Goal: Information Seeking & Learning: Learn about a topic

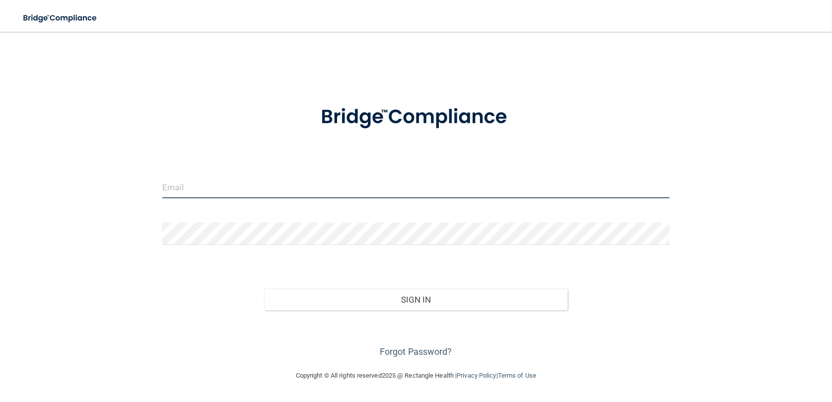
click at [286, 184] on input "email" at bounding box center [415, 187] width 507 height 22
type input "[EMAIL_ADDRESS][DOMAIN_NAME]"
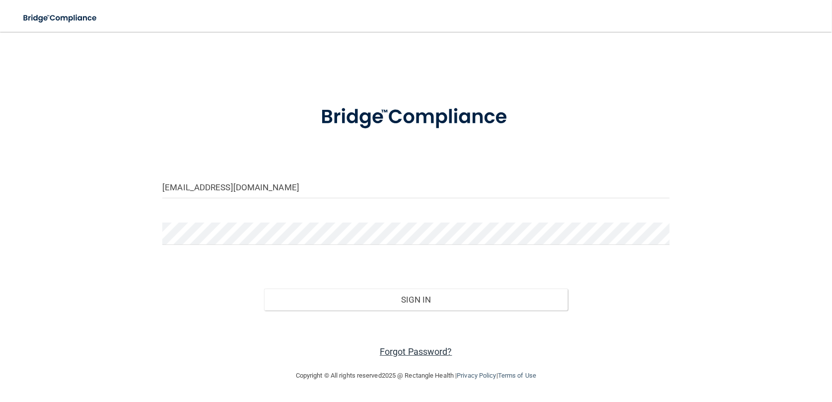
click at [422, 348] on link "Forgot Password?" at bounding box center [416, 351] width 72 height 10
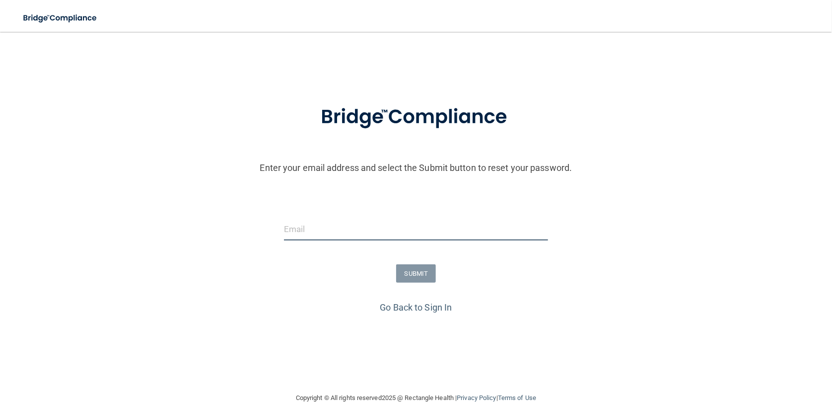
click at [328, 219] on input "email" at bounding box center [416, 229] width 264 height 22
type input "[EMAIL_ADDRESS][DOMAIN_NAME]"
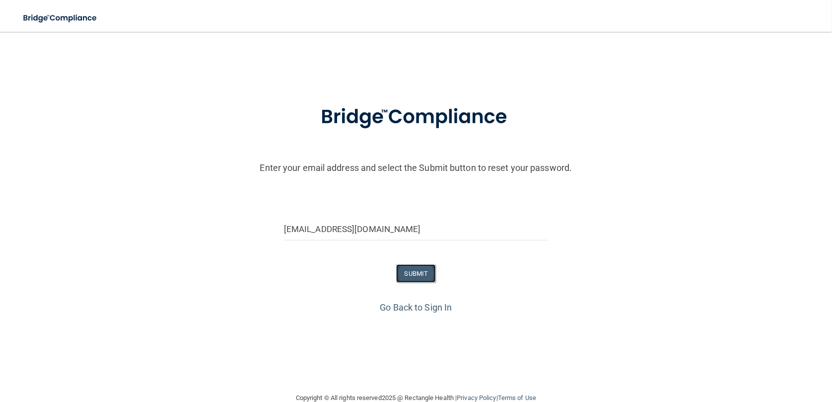
click at [411, 271] on button "SUBMIT" at bounding box center [416, 273] width 40 height 18
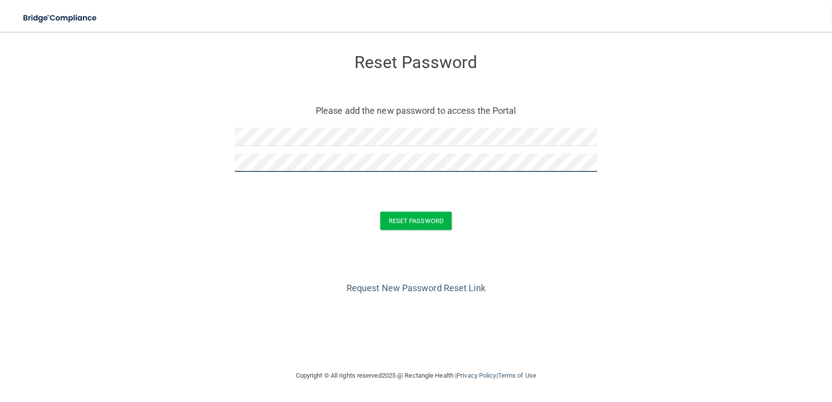
click at [380, 212] on button "Reset Password" at bounding box center [416, 221] width 72 height 18
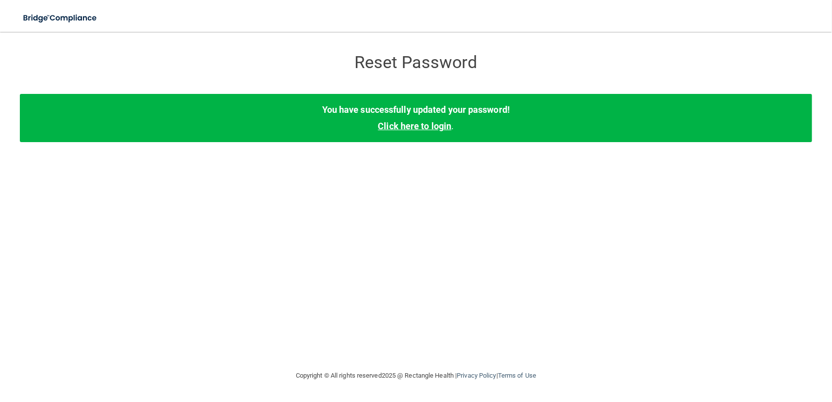
click at [413, 130] on link "Click here to login" at bounding box center [414, 126] width 73 height 10
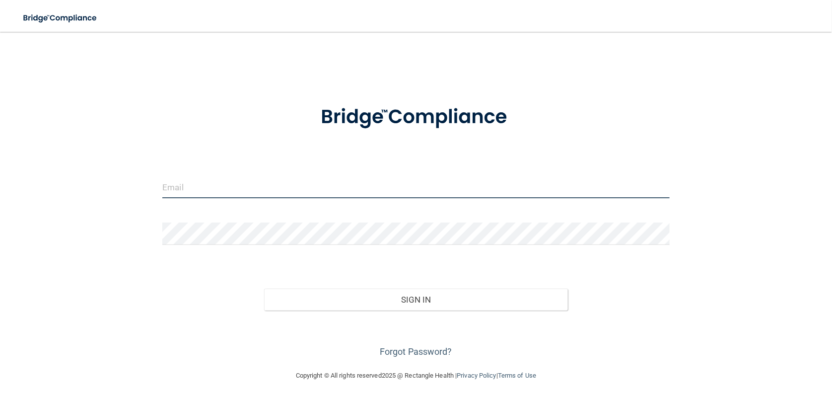
type input "[EMAIL_ADDRESS][DOMAIN_NAME]"
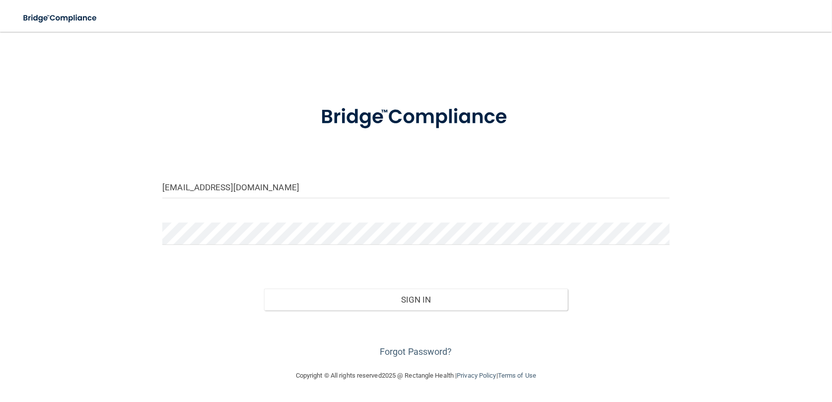
click at [428, 312] on div "Forgot Password?" at bounding box center [416, 335] width 522 height 50
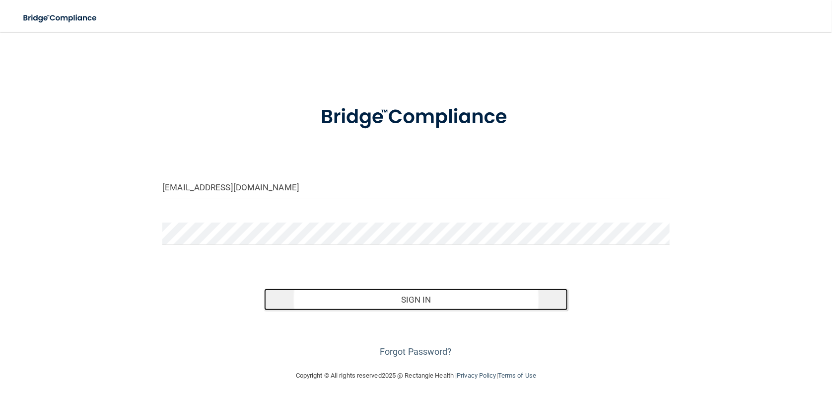
click at [429, 304] on button "Sign In" at bounding box center [416, 299] width 304 height 22
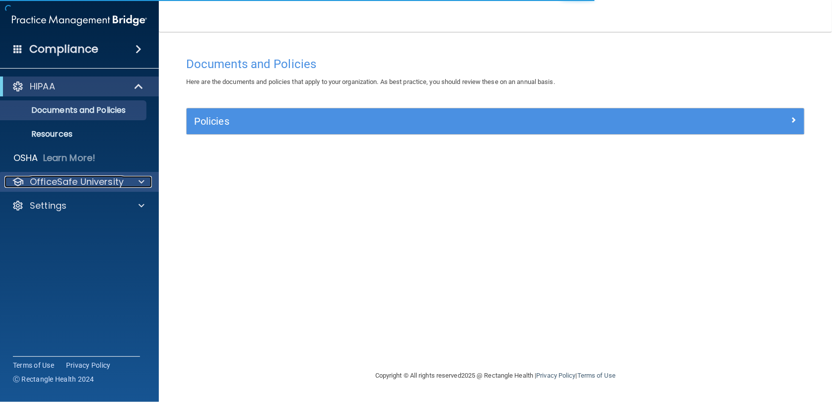
click at [87, 179] on p "OfficeSafe University" at bounding box center [77, 182] width 94 height 12
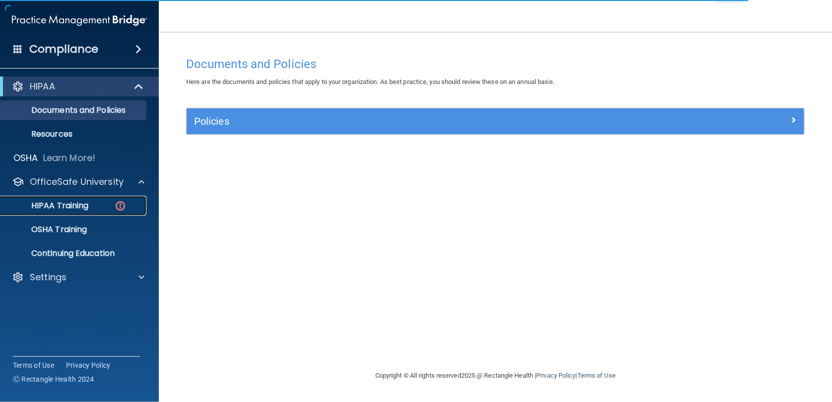
click at [105, 203] on div "HIPAA Training" at bounding box center [74, 206] width 136 height 10
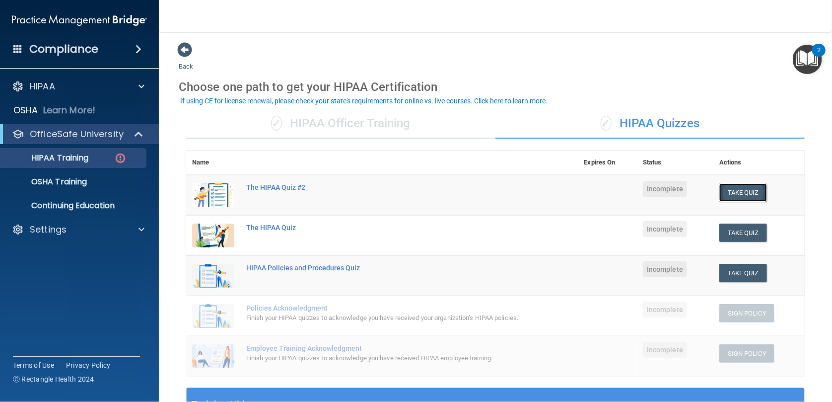
click at [732, 191] on button "Take Quiz" at bounding box center [743, 192] width 48 height 18
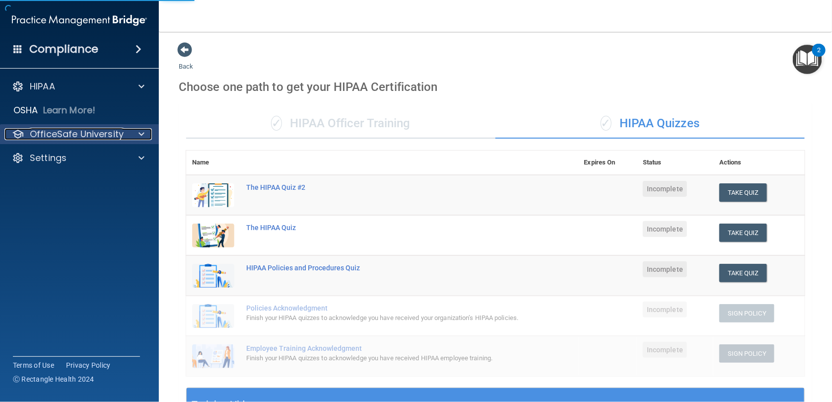
click at [139, 137] on span at bounding box center [142, 134] width 6 height 12
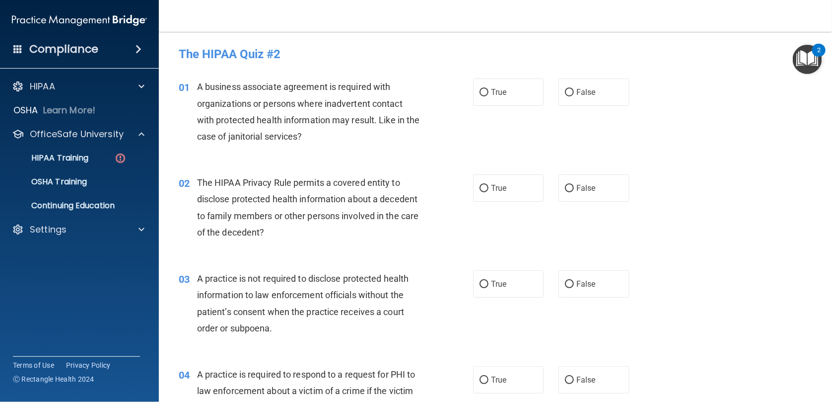
click at [74, 192] on ul "HIPAA Training OSHA Training Continuing Education" at bounding box center [80, 180] width 180 height 72
click at [77, 185] on p "OSHA Training" at bounding box center [46, 182] width 80 height 10
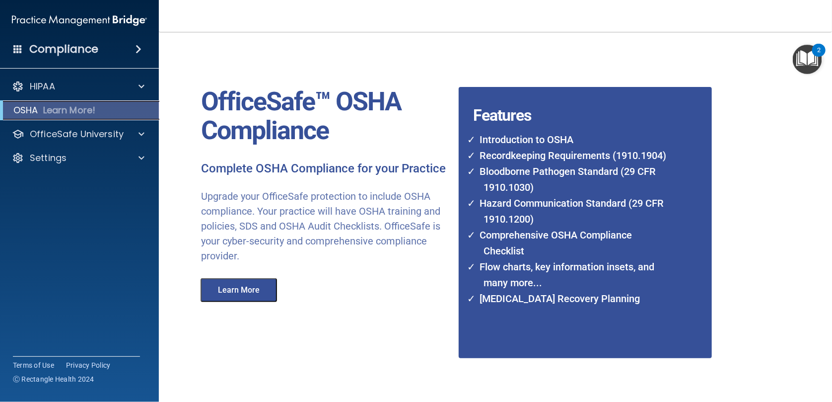
click at [45, 108] on p "Learn More!" at bounding box center [69, 110] width 53 height 12
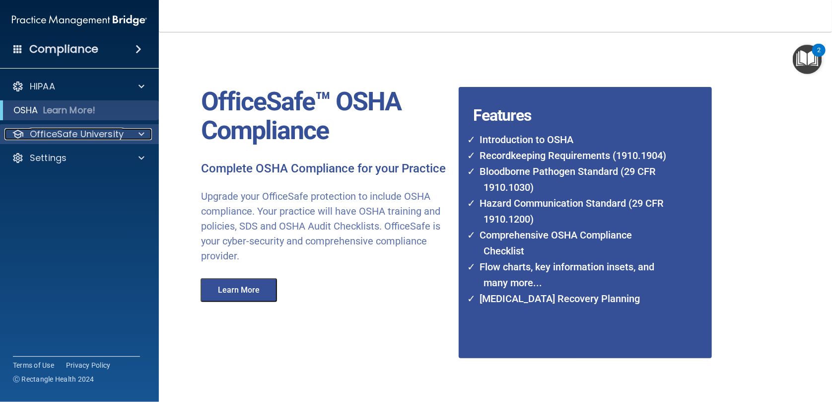
click at [94, 131] on p "OfficeSafe University" at bounding box center [77, 134] width 94 height 12
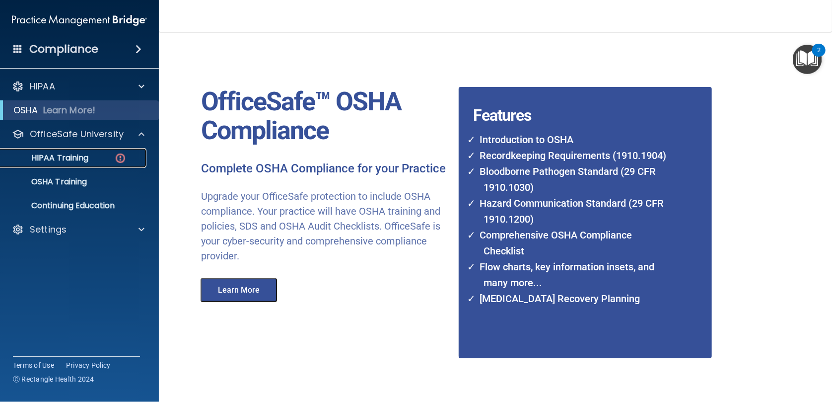
click at [64, 153] on p "HIPAA Training" at bounding box center [47, 158] width 82 height 10
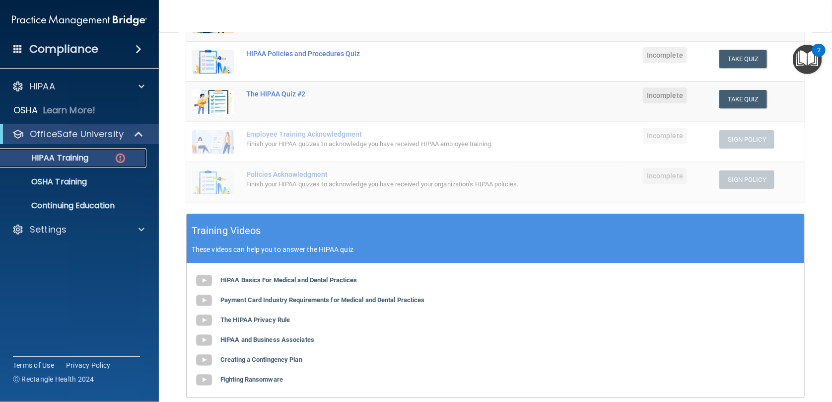
scroll to position [182, 0]
